Goal: Information Seeking & Learning: Learn about a topic

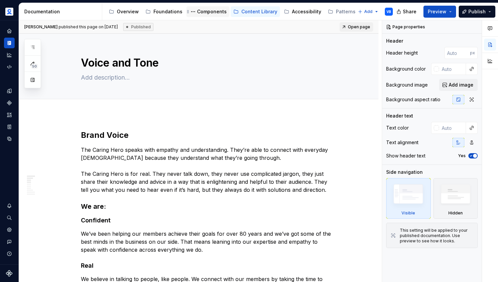
click at [209, 14] on div "Components" at bounding box center [212, 11] width 30 height 7
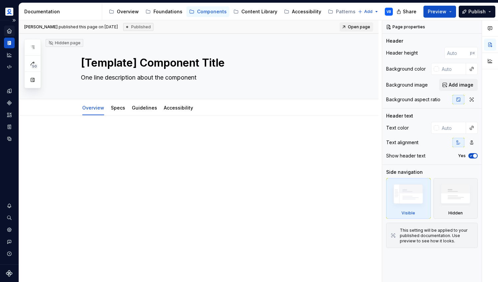
click at [7, 30] on icon "Home" at bounding box center [9, 31] width 6 height 6
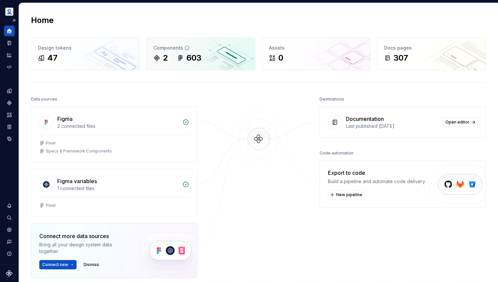
click at [158, 58] on icon at bounding box center [156, 57] width 5 height 5
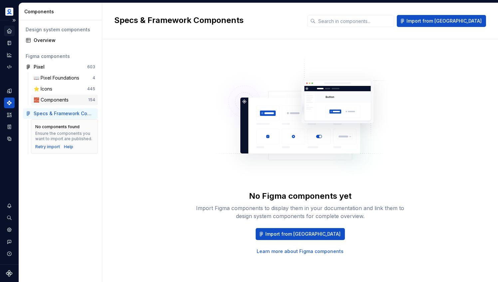
click at [67, 98] on div "🧱 Components" at bounding box center [53, 100] width 38 height 7
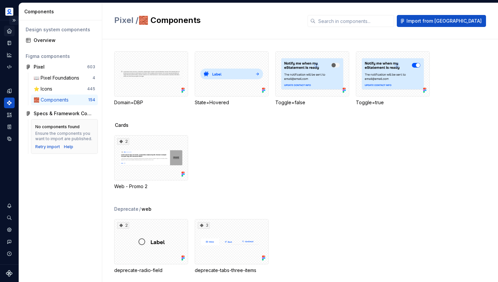
click at [17, 22] on button "Expand sidebar" at bounding box center [13, 20] width 9 height 9
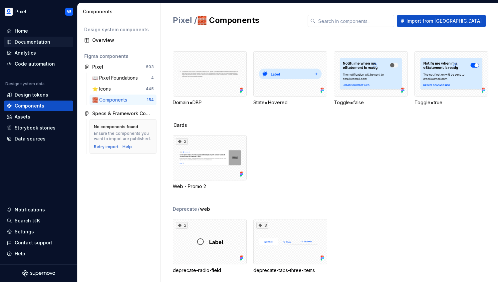
click at [35, 39] on div "Documentation" at bounding box center [33, 42] width 36 height 7
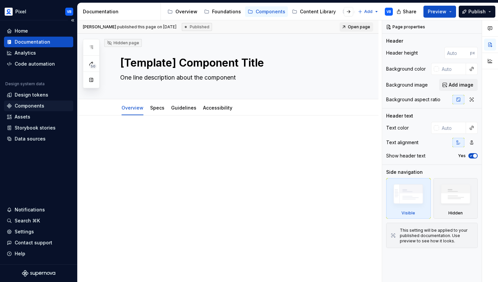
click at [32, 108] on div "Components" at bounding box center [30, 106] width 30 height 7
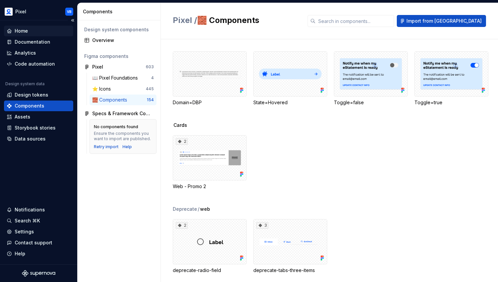
click at [20, 29] on div "Home" at bounding box center [21, 31] width 13 height 7
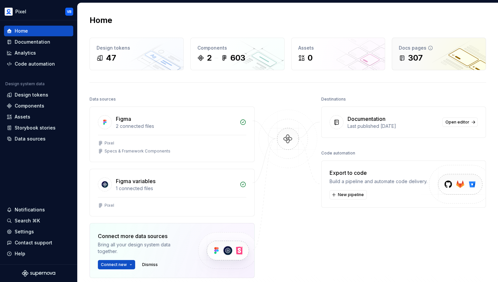
click at [411, 55] on div "307" at bounding box center [415, 58] width 15 height 11
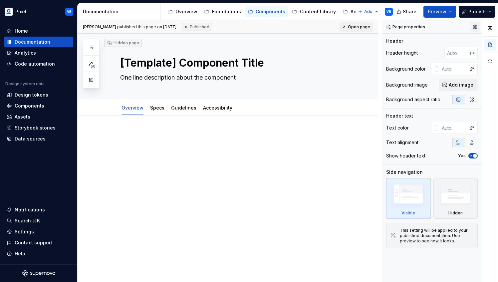
click at [474, 28] on button "button" at bounding box center [475, 26] width 9 height 9
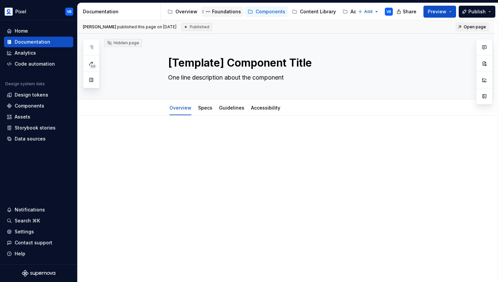
click at [228, 10] on div "Foundations" at bounding box center [226, 11] width 29 height 7
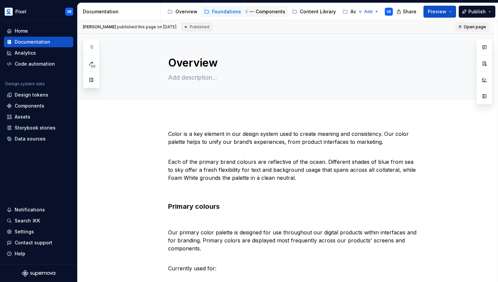
click at [263, 8] on div "Components" at bounding box center [271, 11] width 30 height 7
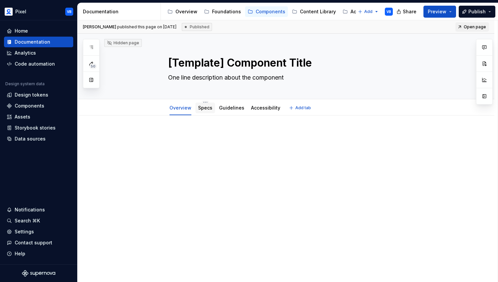
click at [207, 108] on link "Specs" at bounding box center [205, 108] width 14 height 6
click at [231, 111] on div "Guidelines" at bounding box center [231, 108] width 25 height 8
click at [179, 104] on div "Overview" at bounding box center [181, 108] width 22 height 8
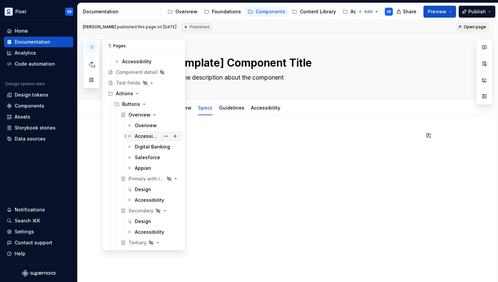
scroll to position [61, 0]
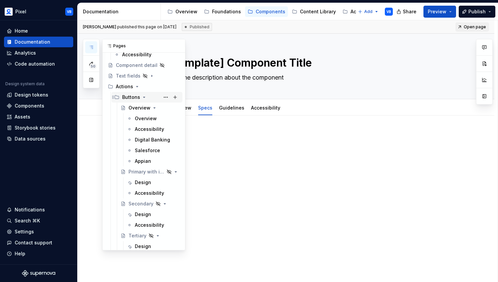
click at [144, 97] on icon "Page tree" at bounding box center [145, 97] width 2 height 1
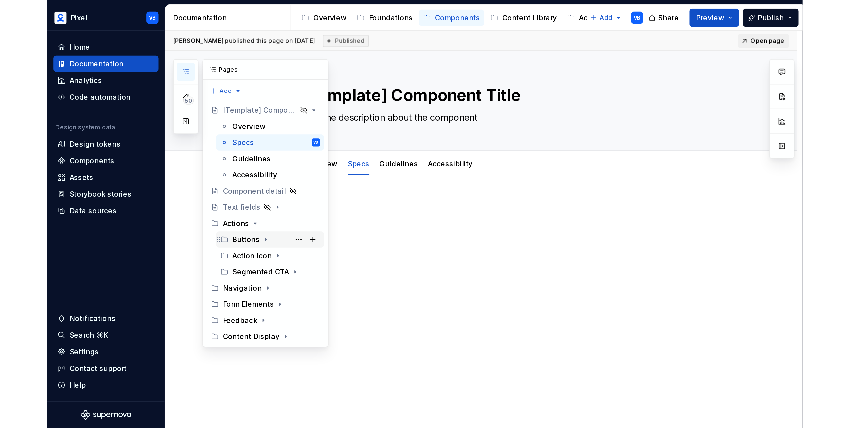
scroll to position [0, 0]
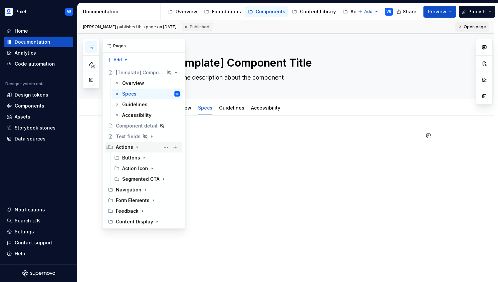
click at [137, 147] on icon "Page tree" at bounding box center [138, 147] width 2 height 1
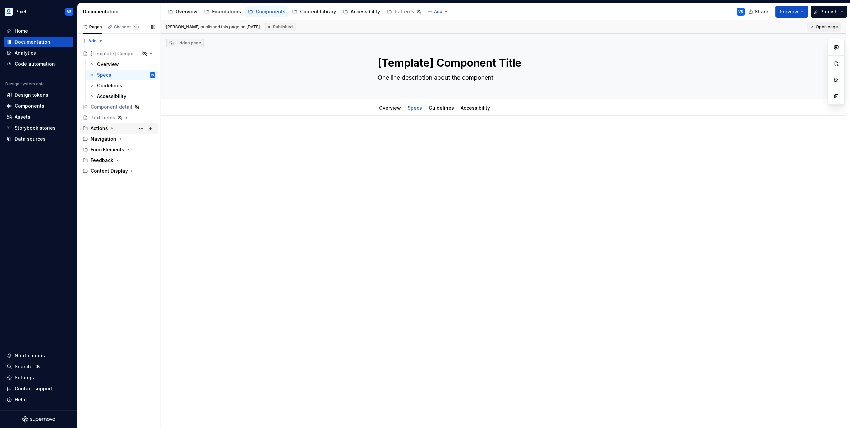
click at [112, 129] on icon "Page tree" at bounding box center [111, 128] width 5 height 5
click at [119, 137] on icon "Page tree" at bounding box center [118, 138] width 5 height 5
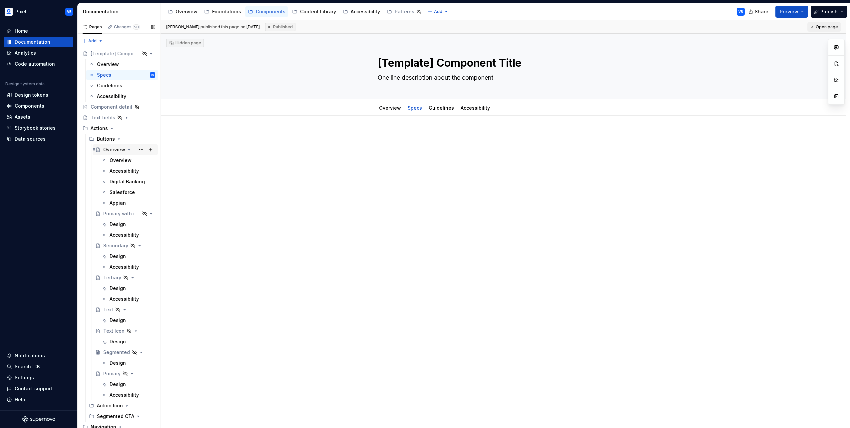
click at [129, 147] on icon "Page tree" at bounding box center [129, 149] width 5 height 5
click at [132, 161] on icon "Page tree" at bounding box center [132, 160] width 5 height 5
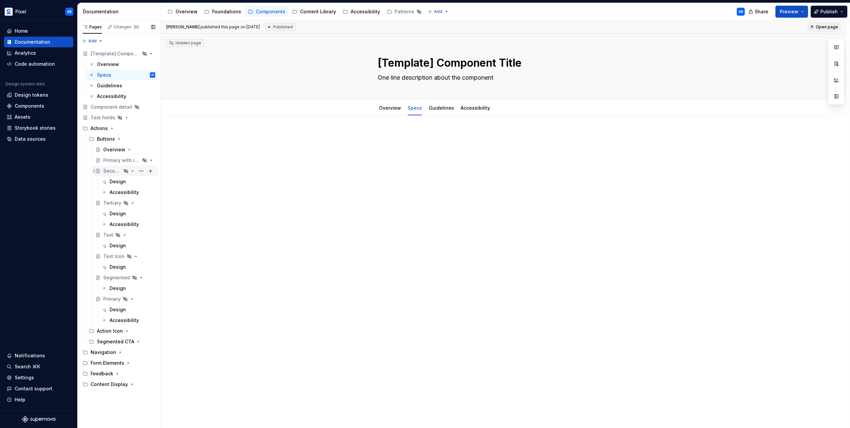
click at [134, 168] on icon "Page tree" at bounding box center [132, 170] width 5 height 5
click at [134, 179] on icon "Page tree" at bounding box center [132, 181] width 5 height 5
click at [124, 192] on icon "Page tree" at bounding box center [125, 192] width 2 height 1
click at [134, 204] on icon "Page tree" at bounding box center [132, 202] width 5 height 5
click at [118, 139] on icon "Page tree" at bounding box center [119, 139] width 2 height 1
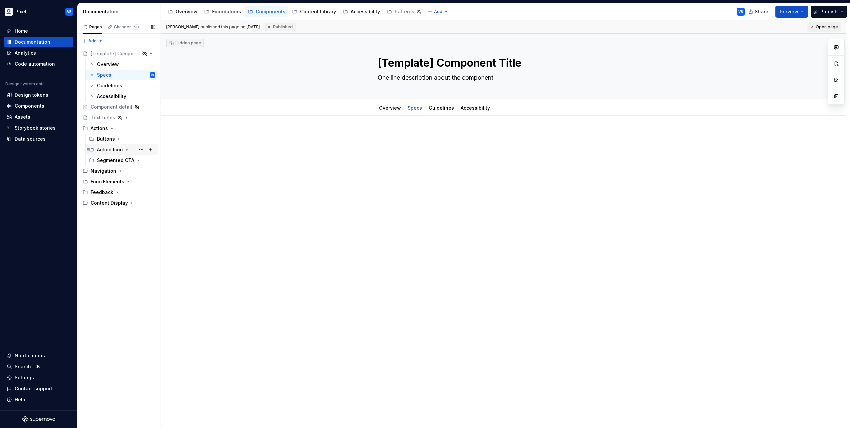
click at [126, 148] on icon "Page tree" at bounding box center [126, 149] width 5 height 5
click at [118, 138] on icon "Page tree" at bounding box center [118, 138] width 5 height 5
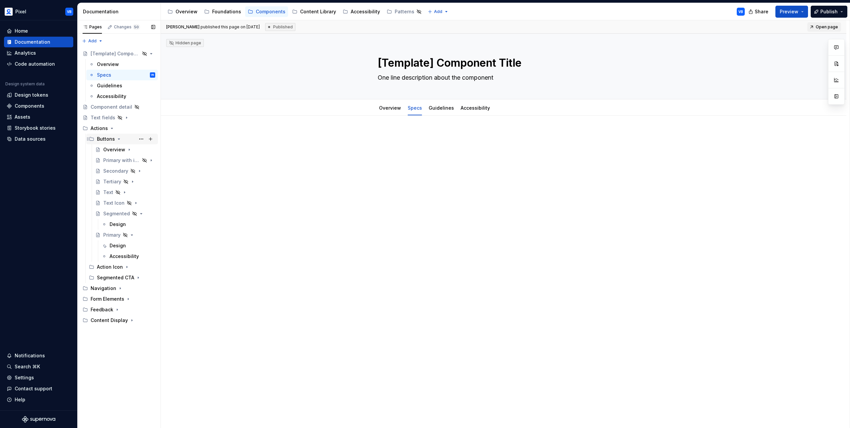
click at [118, 138] on icon "Page tree" at bounding box center [118, 138] width 5 height 5
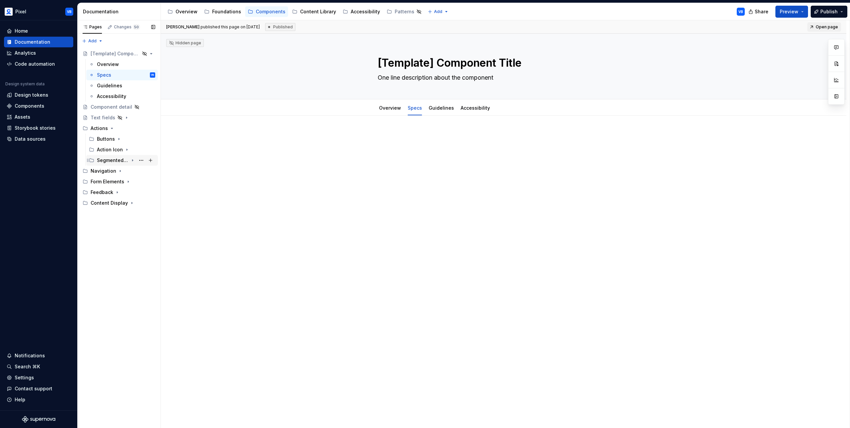
click at [135, 160] on icon "Page tree" at bounding box center [132, 160] width 5 height 5
click at [120, 168] on div "Navigation" at bounding box center [123, 170] width 65 height 9
click at [112, 178] on div "Bars" at bounding box center [126, 181] width 58 height 9
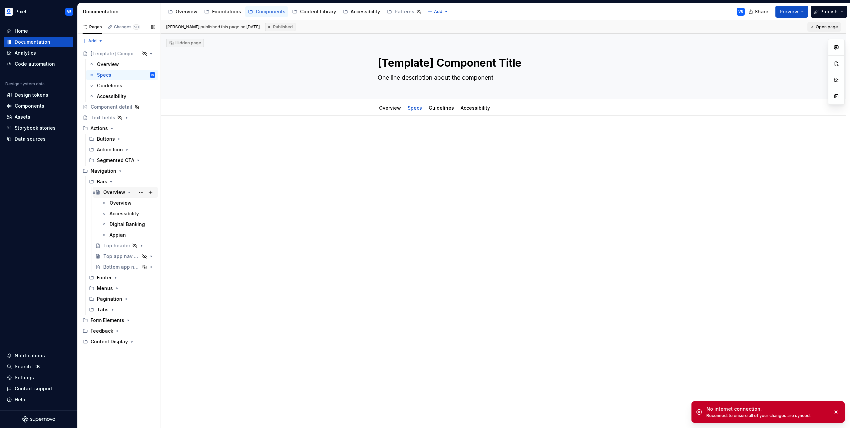
click at [128, 191] on icon "Page tree" at bounding box center [129, 192] width 5 height 5
click at [116, 230] on div "Footer" at bounding box center [126, 234] width 58 height 9
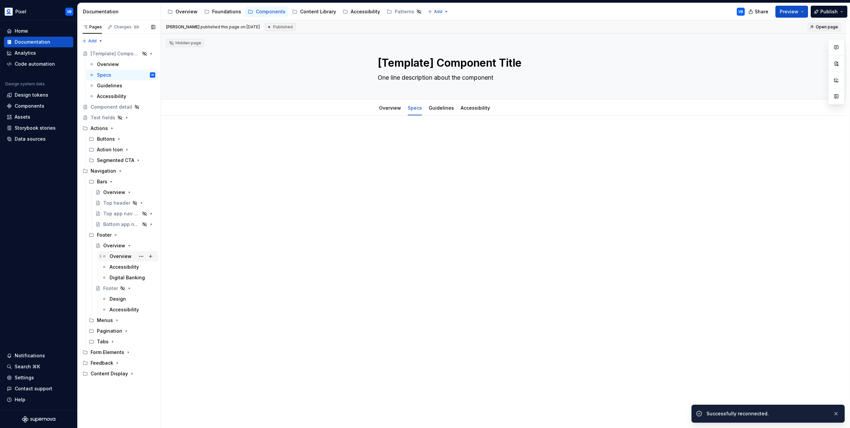
click at [120, 254] on div "Overview" at bounding box center [121, 256] width 22 height 7
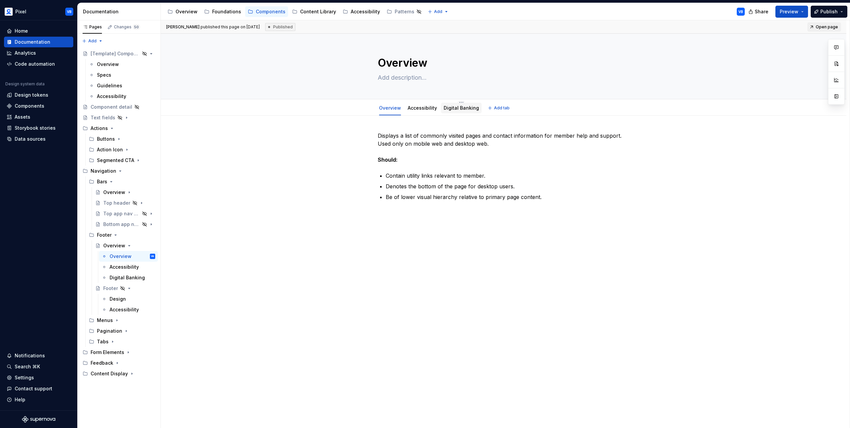
click at [460, 106] on link "Digital Banking" at bounding box center [461, 108] width 35 height 6
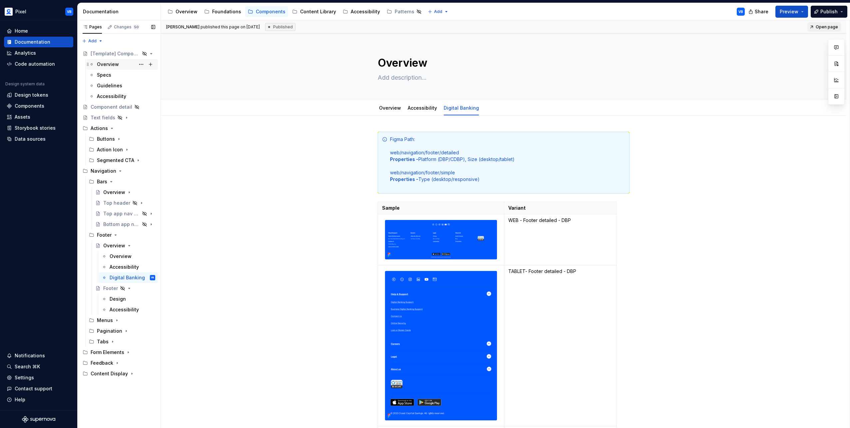
click at [120, 65] on div "Overview" at bounding box center [126, 64] width 58 height 9
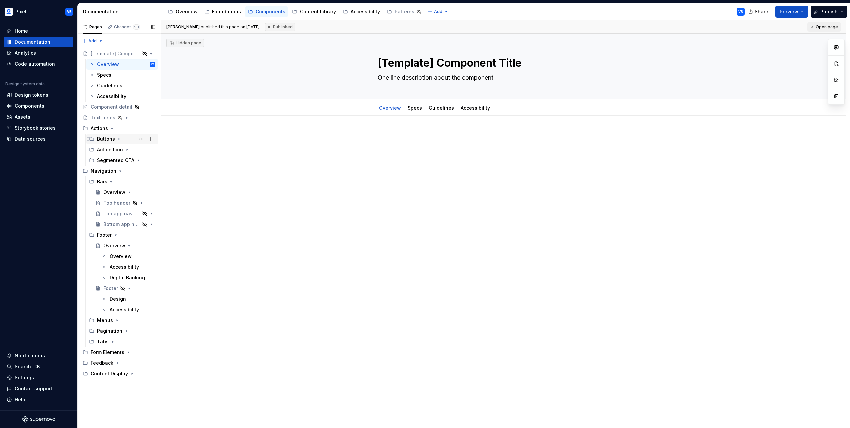
click at [111, 139] on div "Buttons" at bounding box center [106, 139] width 18 height 7
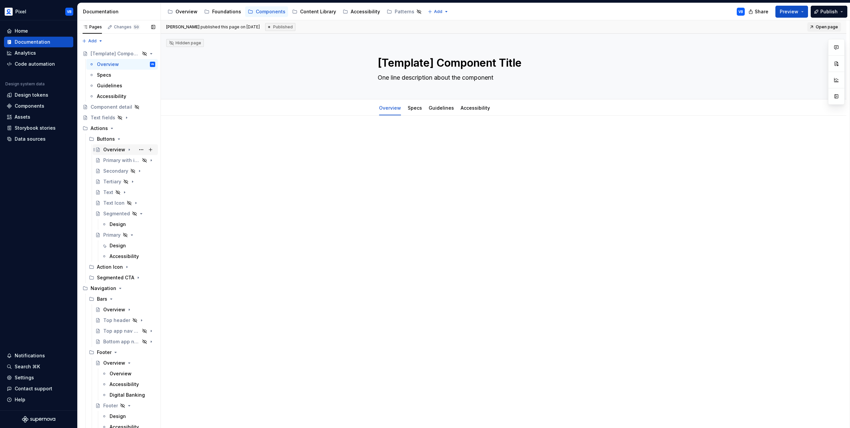
click at [109, 147] on div "Overview" at bounding box center [114, 149] width 22 height 7
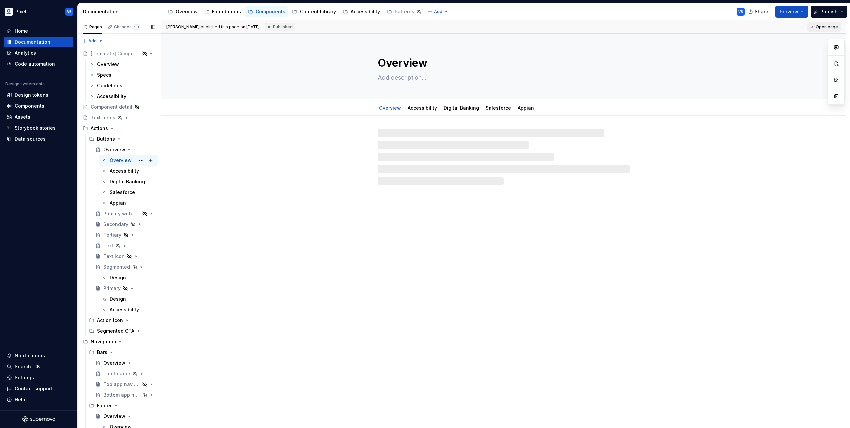
click at [114, 157] on div "Overview VB" at bounding box center [133, 160] width 46 height 9
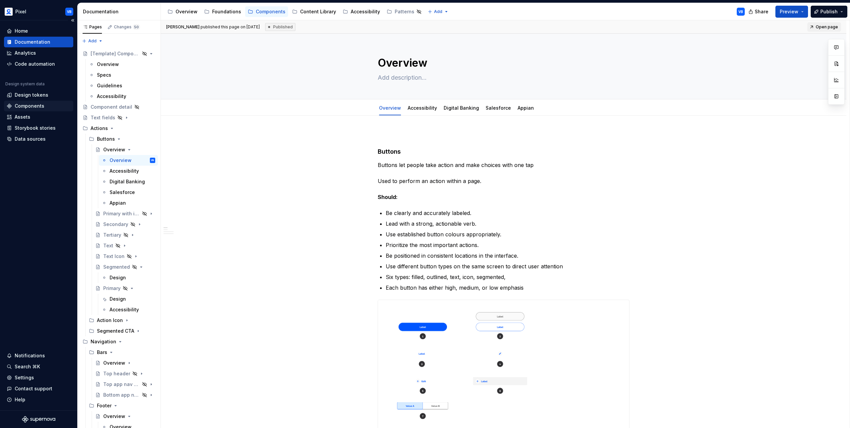
click at [25, 105] on div "Components" at bounding box center [30, 106] width 30 height 7
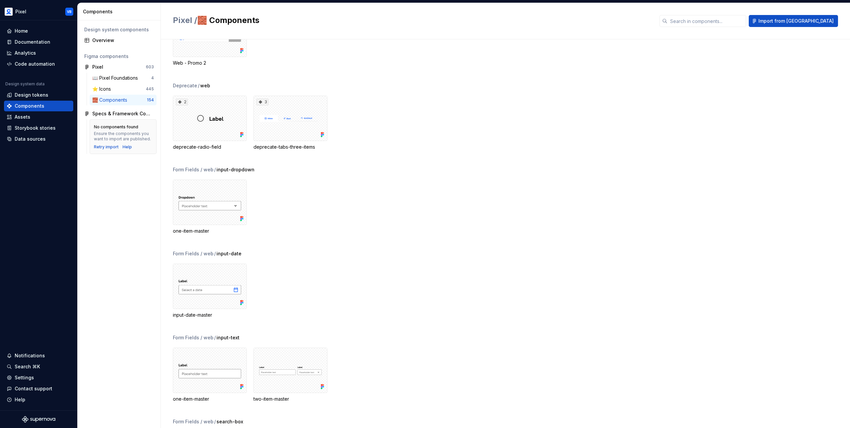
scroll to position [133, 0]
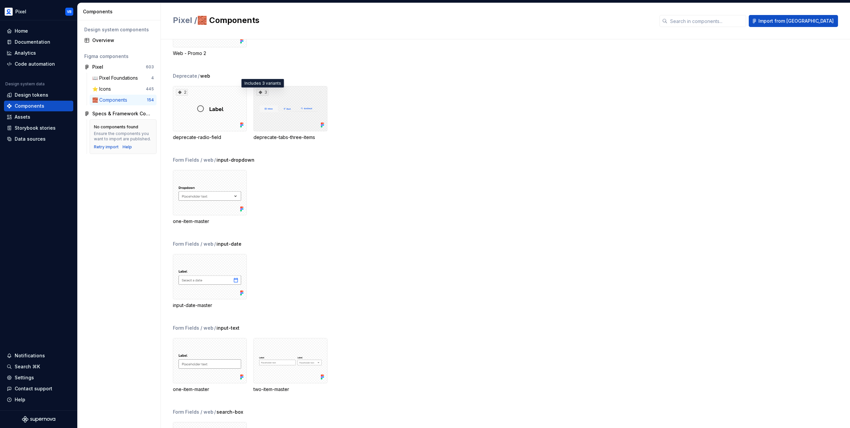
click at [261, 92] on icon at bounding box center [261, 93] width 4 height 4
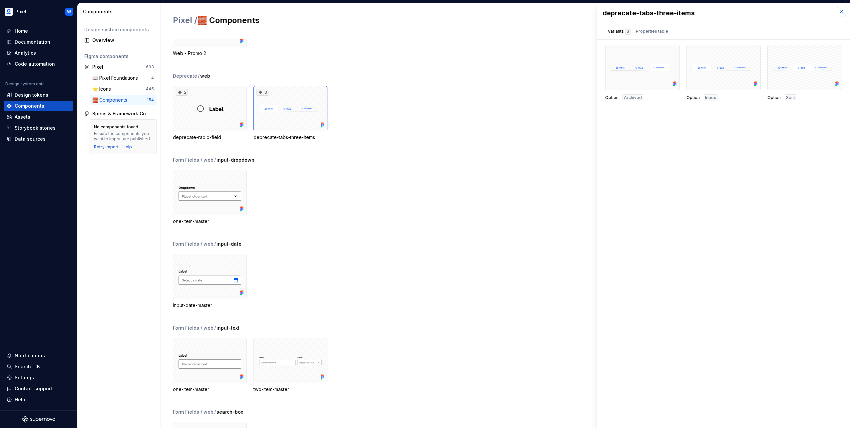
click at [498, 12] on button "button" at bounding box center [841, 11] width 9 height 9
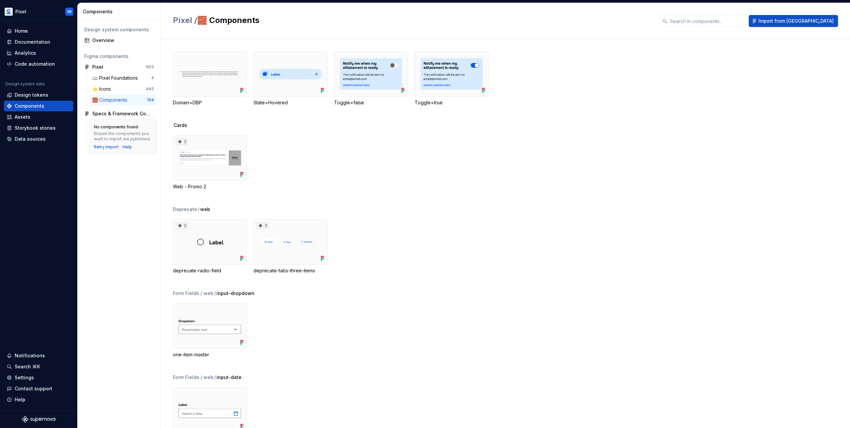
click at [127, 99] on div "🧱 Components" at bounding box center [111, 100] width 38 height 7
click at [24, 137] on div "Data sources" at bounding box center [30, 139] width 31 height 7
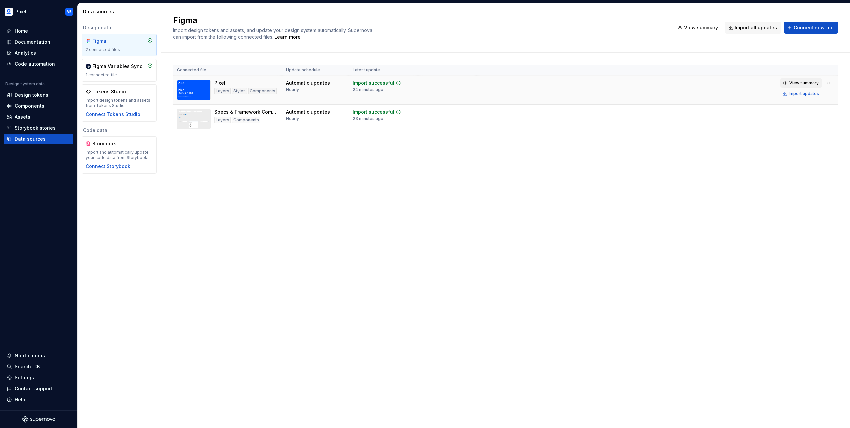
click at [498, 79] on button "View summary" at bounding box center [801, 82] width 42 height 9
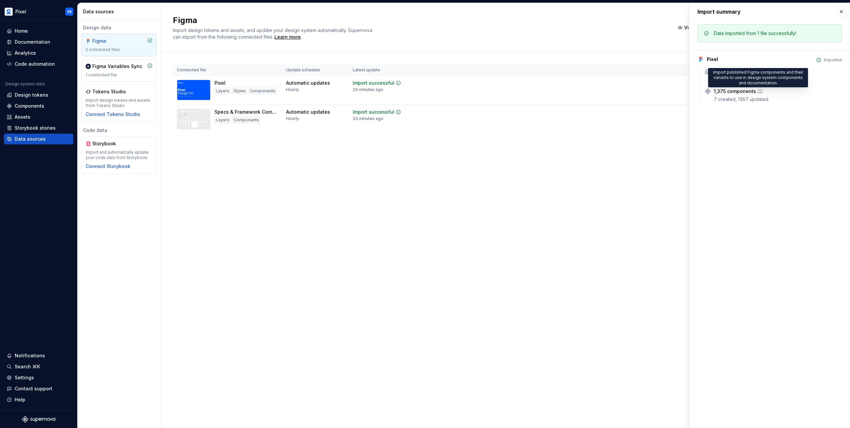
click at [498, 92] on icon at bounding box center [759, 91] width 5 height 5
click at [498, 56] on div "Data imported from 1 file successfully! Pixel Imported Styles No changes 1,375 …" at bounding box center [770, 65] width 161 height 90
click at [498, 89] on icon at bounding box center [759, 91] width 5 height 5
click at [27, 42] on div "Documentation" at bounding box center [33, 42] width 36 height 7
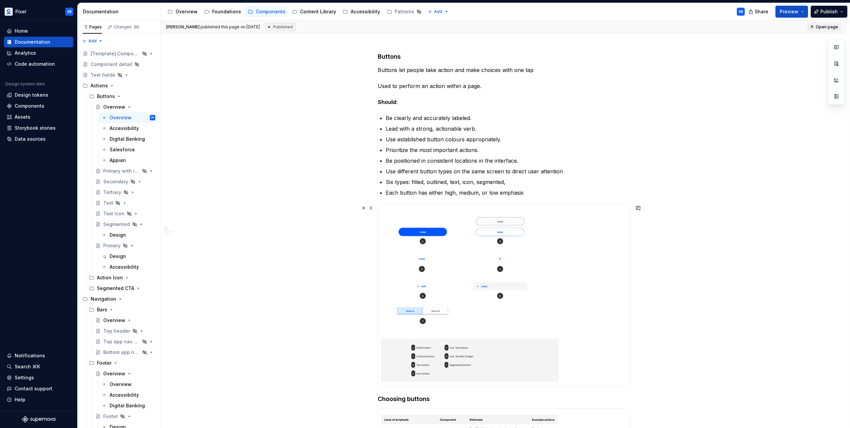
scroll to position [100, 0]
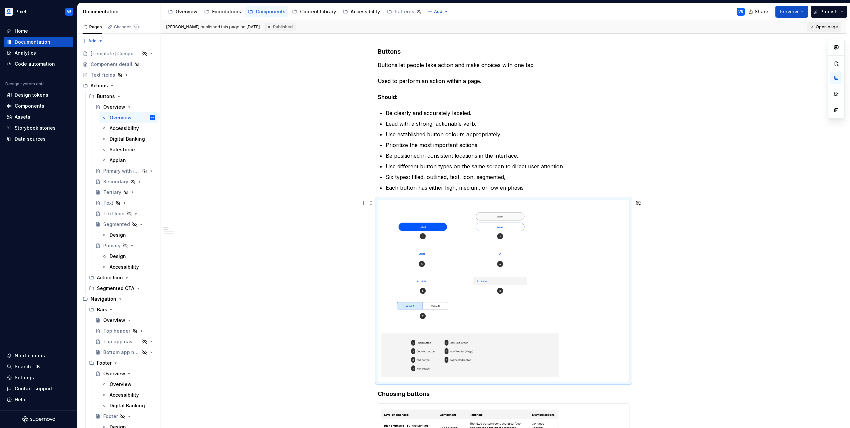
click at [498, 264] on img at bounding box center [473, 291] width 190 height 182
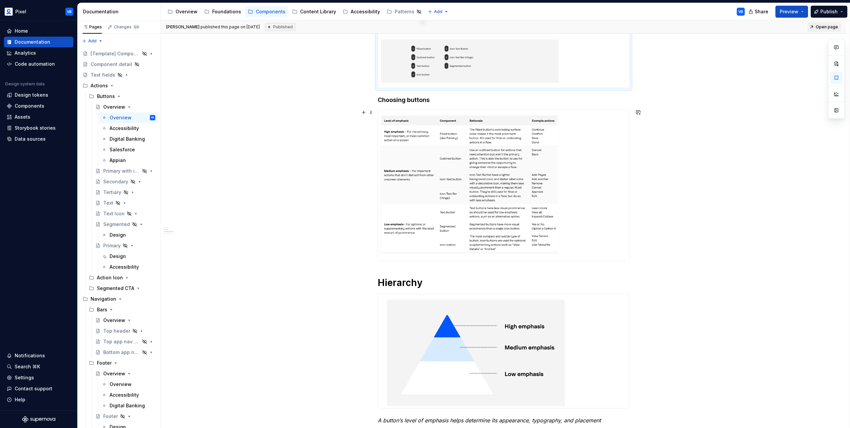
scroll to position [433, 0]
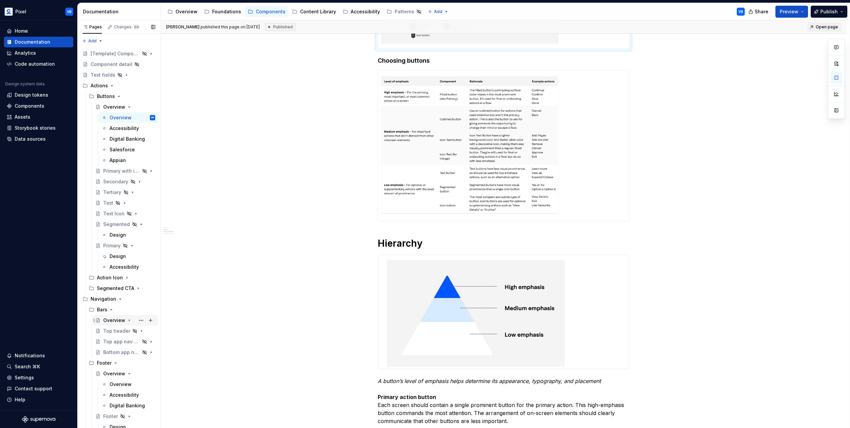
click at [112, 282] on div "Overview" at bounding box center [114, 320] width 22 height 7
click at [112, 282] on div "Overview" at bounding box center [128, 330] width 59 height 11
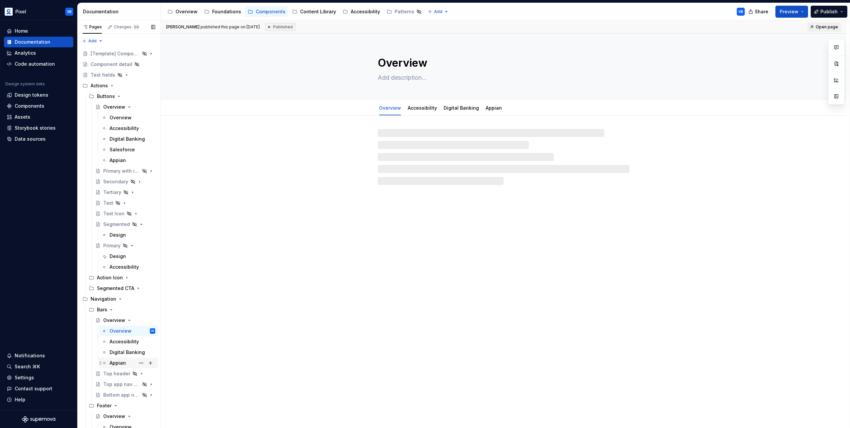
click at [114, 282] on div "Appian" at bounding box center [128, 362] width 59 height 11
click at [113, 282] on div "Digital Banking" at bounding box center [123, 352] width 26 height 7
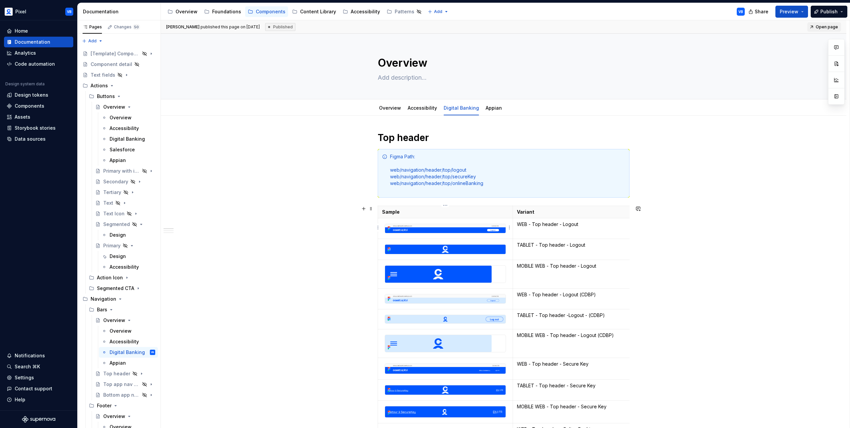
click at [445, 231] on img at bounding box center [445, 228] width 121 height 9
click at [428, 248] on img at bounding box center [445, 249] width 121 height 9
click at [428, 270] on img at bounding box center [438, 273] width 107 height 17
type textarea "*"
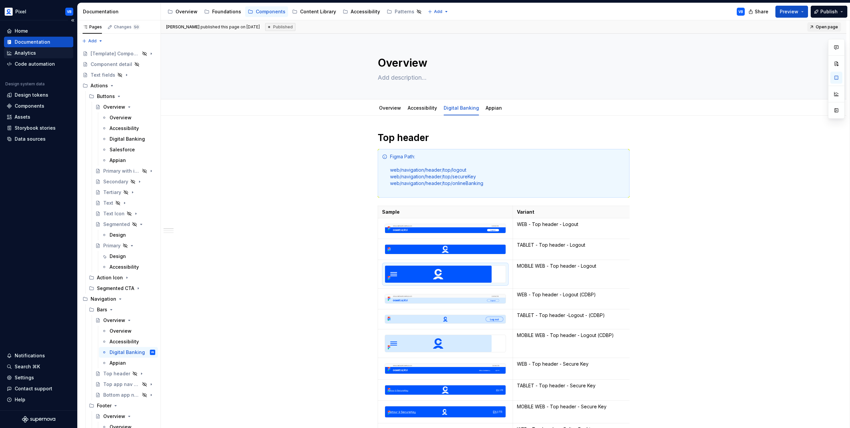
click at [40, 52] on div "Analytics" at bounding box center [39, 53] width 64 height 7
click at [37, 31] on div "Home" at bounding box center [39, 31] width 64 height 7
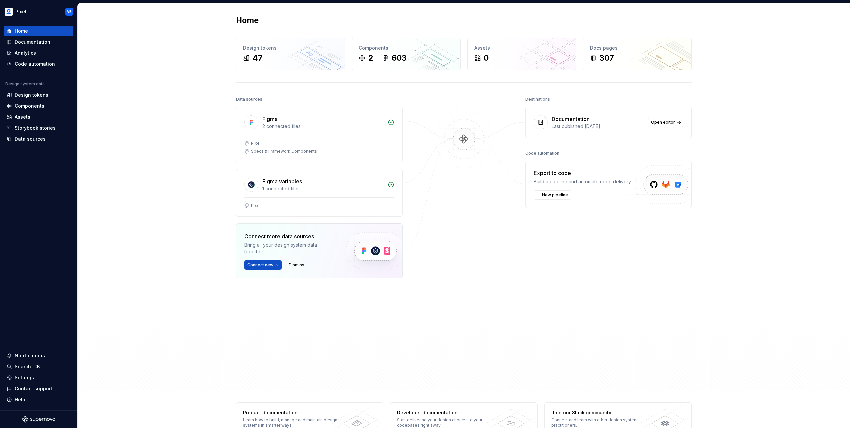
click at [498, 260] on div "Destinations Documentation Last published [DATE] Open editor Code automation Ex…" at bounding box center [608, 223] width 167 height 256
click at [395, 63] on div "Components 2 603" at bounding box center [406, 54] width 108 height 32
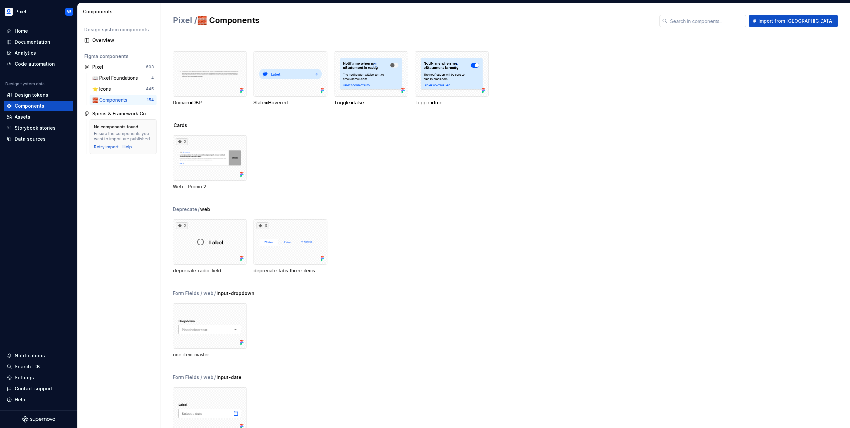
click at [498, 19] on input "text" at bounding box center [707, 21] width 79 height 12
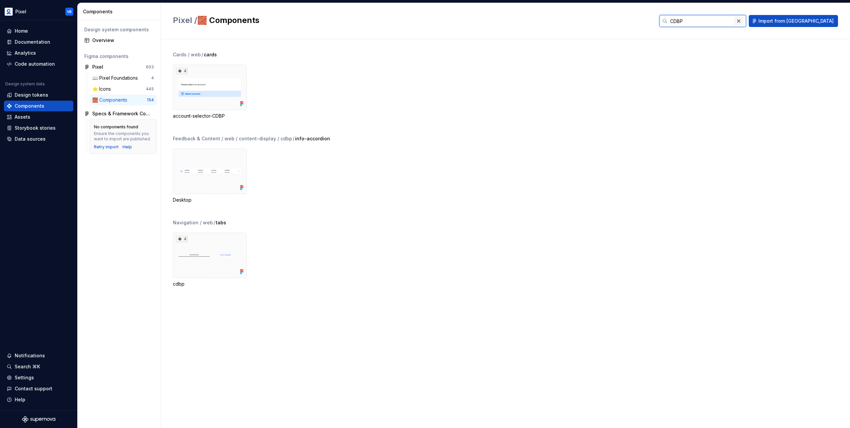
type input "CDBP"
click at [498, 18] on button "button" at bounding box center [738, 20] width 9 height 9
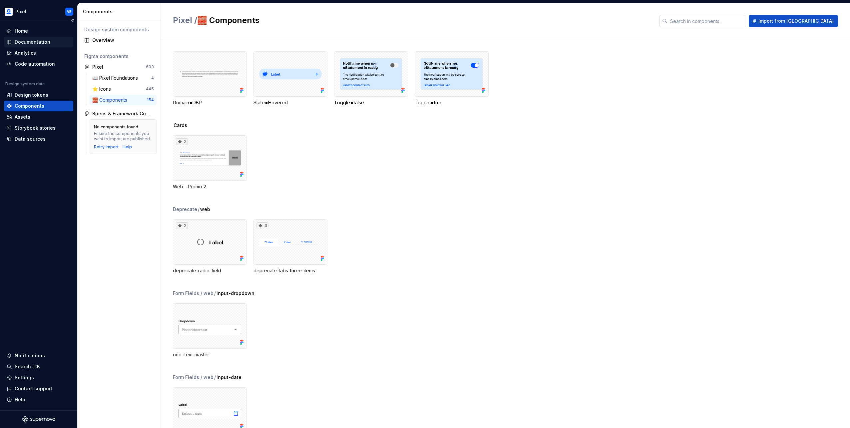
click at [34, 37] on div "Documentation" at bounding box center [38, 42] width 69 height 11
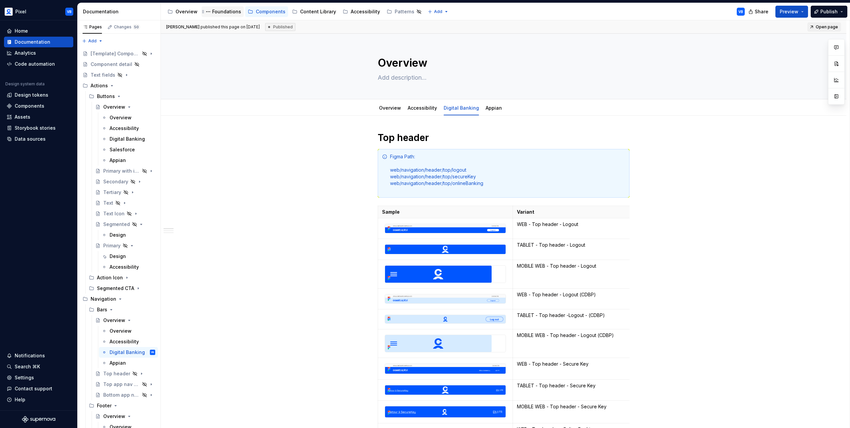
type textarea "*"
